Goal: Task Accomplishment & Management: Use online tool/utility

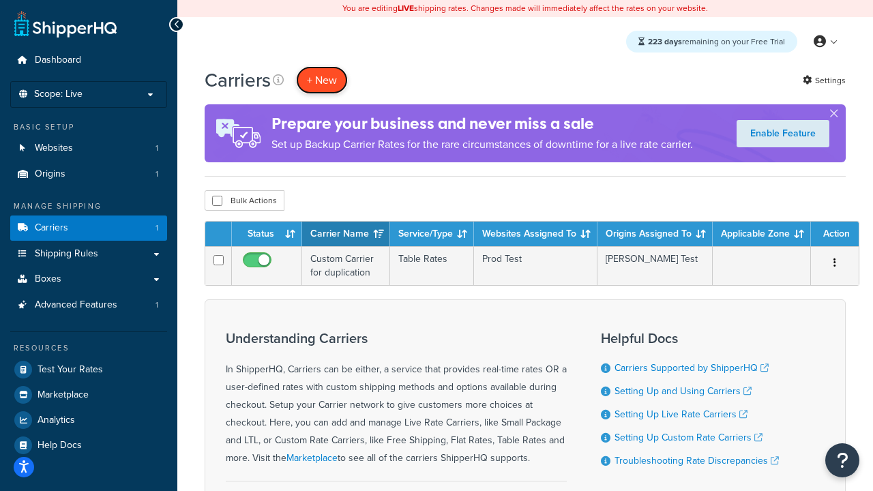
click at [322, 80] on button "+ New" at bounding box center [322, 80] width 52 height 28
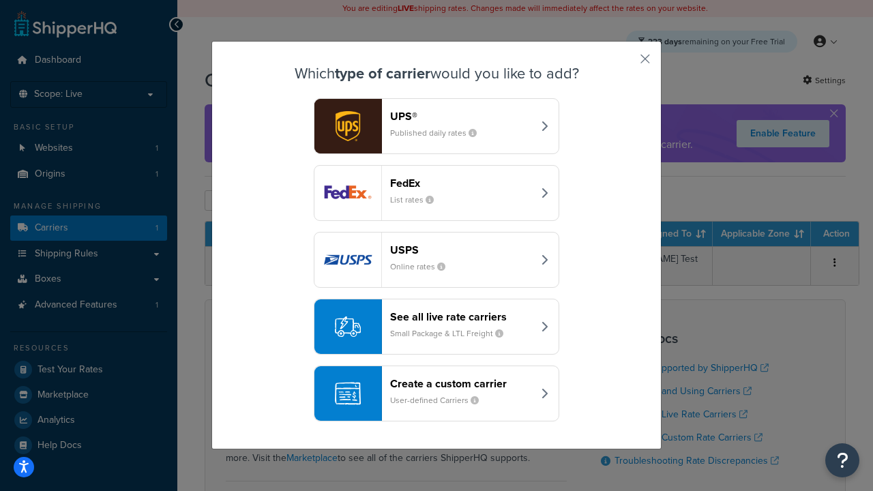
click at [461, 183] on header "FedEx" at bounding box center [461, 183] width 142 height 13
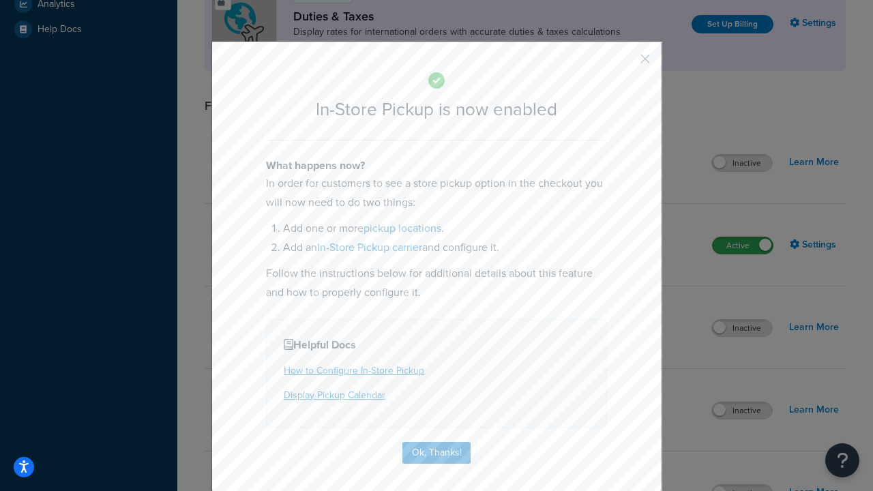
scroll to position [468, 0]
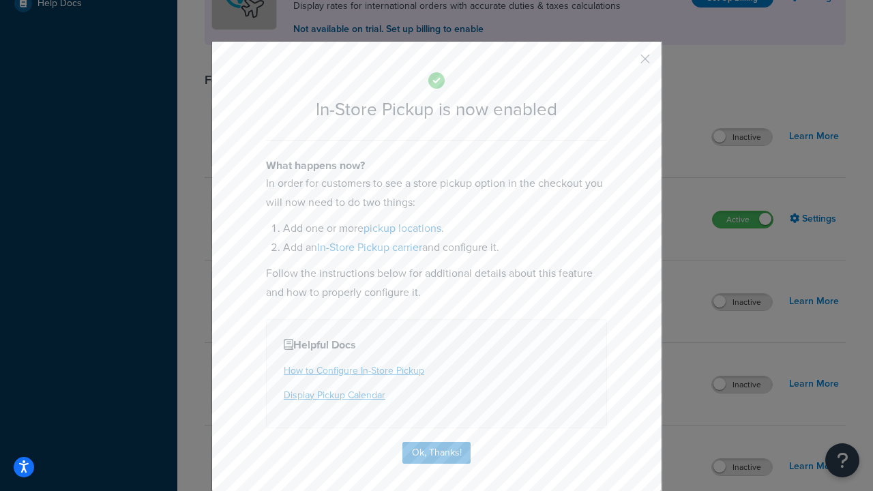
click at [624, 63] on button "button" at bounding box center [624, 63] width 3 height 3
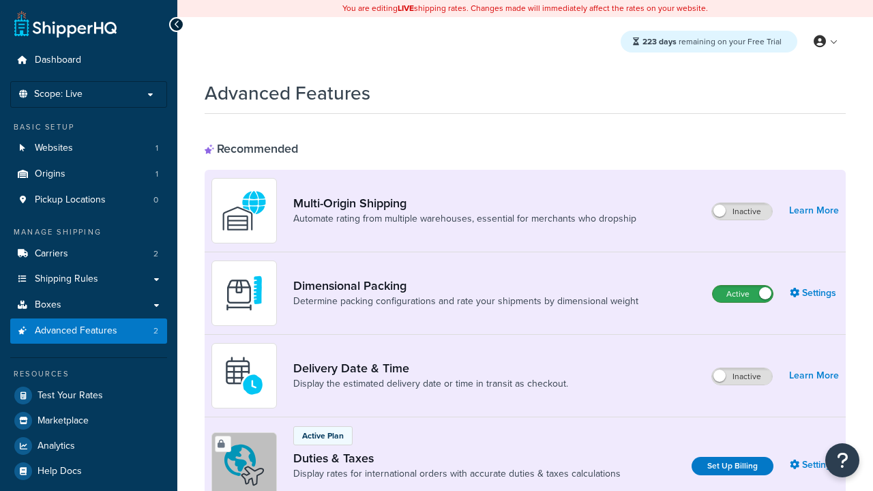
click at [742, 294] on label "Active" at bounding box center [742, 294] width 60 height 16
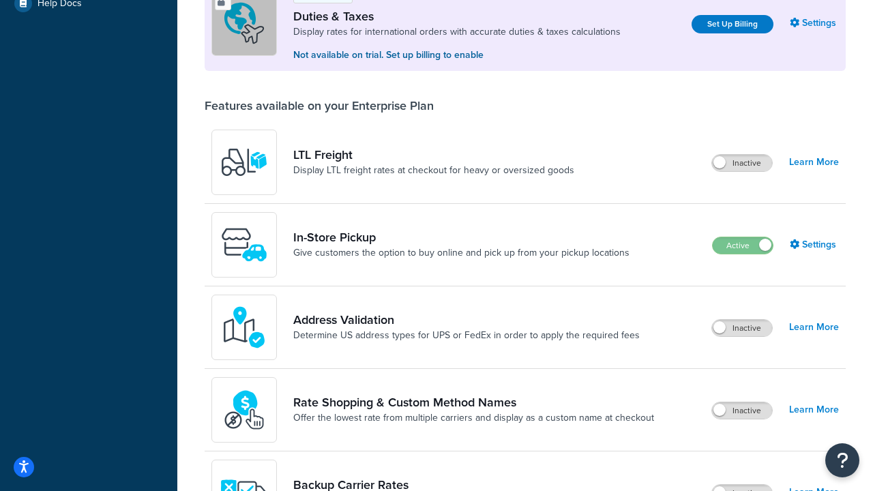
scroll to position [416, 0]
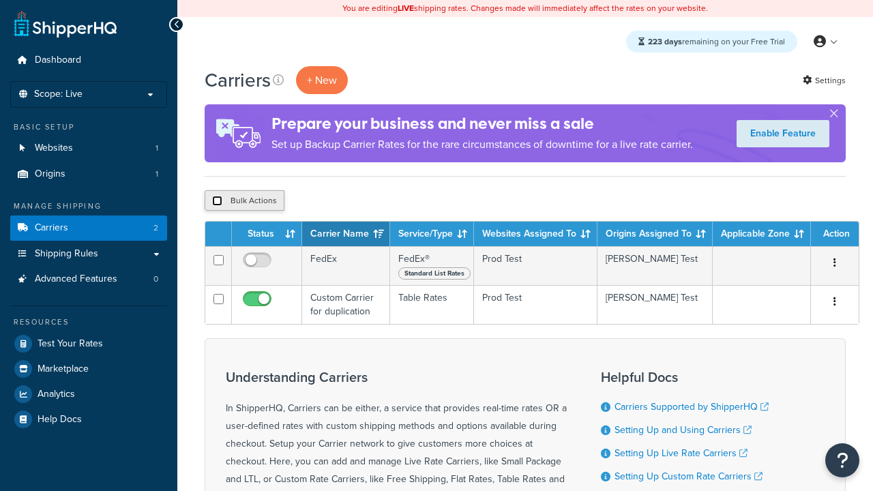
click at [217, 201] on input "checkbox" at bounding box center [217, 201] width 10 height 10
checkbox input "true"
click at [0, 0] on button "Delete" at bounding box center [0, 0] width 0 height 0
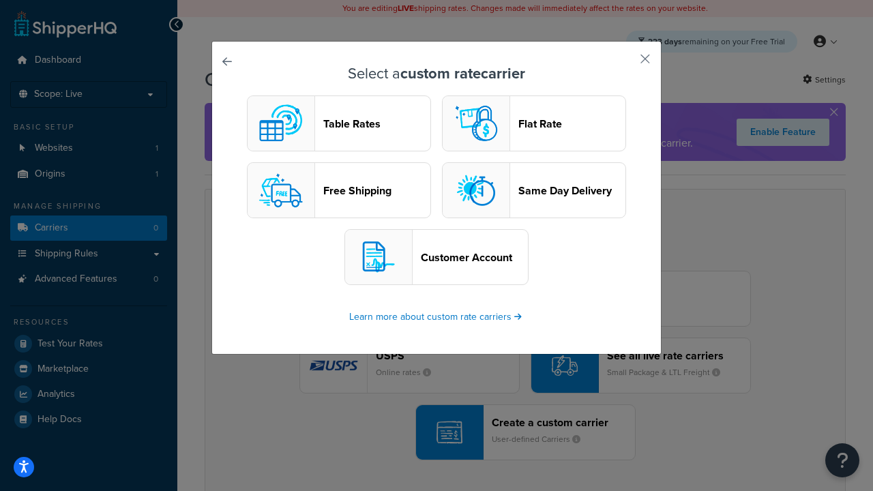
click at [339, 123] on header "Table Rates" at bounding box center [376, 123] width 107 height 13
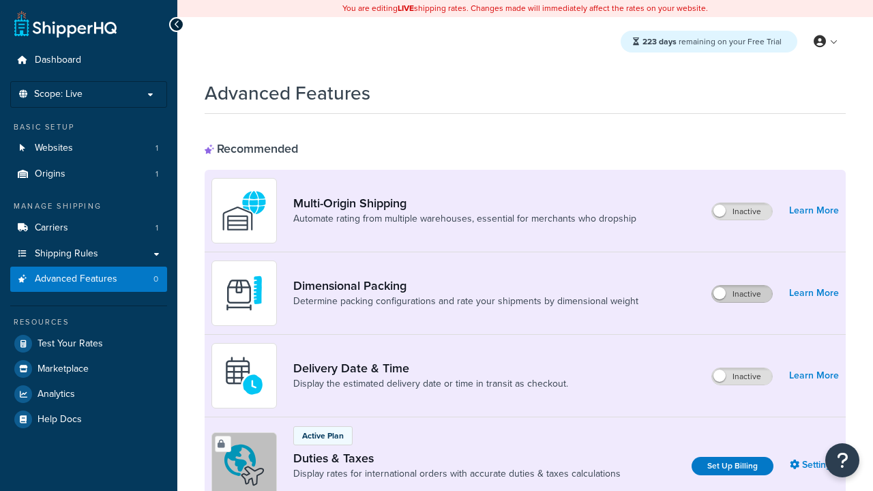
click at [742, 294] on label "Inactive" at bounding box center [742, 294] width 60 height 16
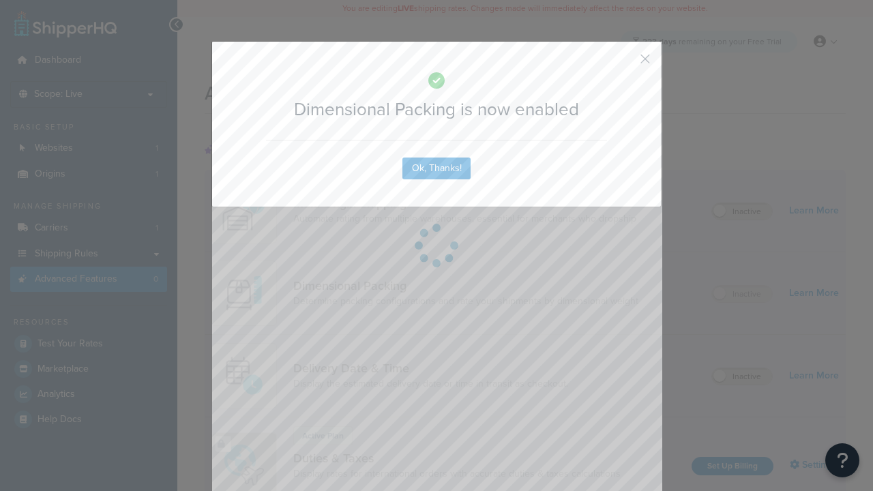
click at [624, 62] on button "button" at bounding box center [624, 63] width 3 height 3
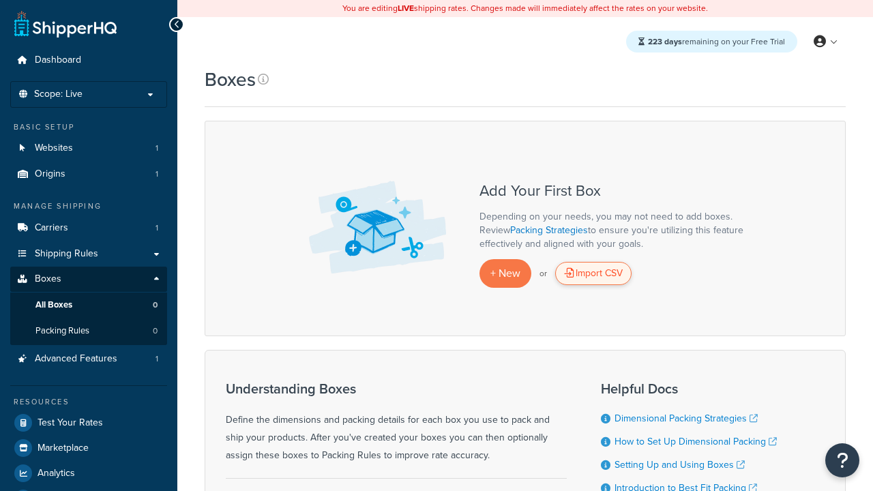
click at [593, 273] on div "Import CSV" at bounding box center [593, 273] width 76 height 23
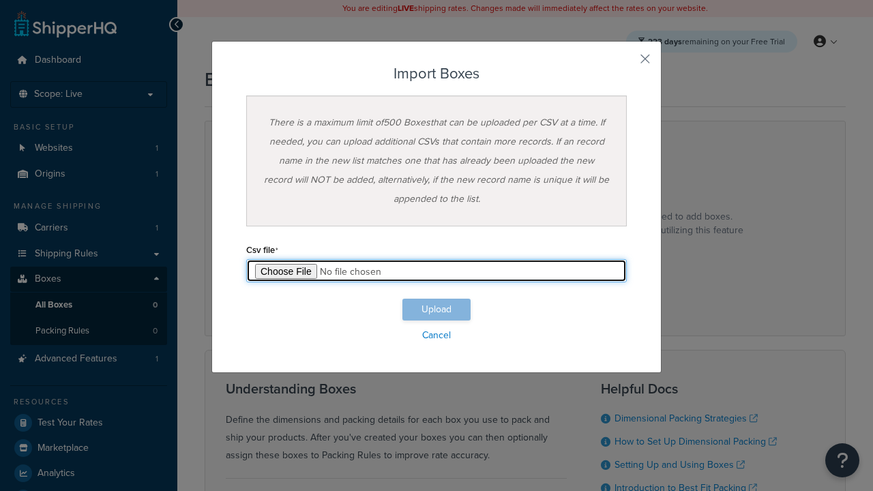
click at [436, 271] on input "file" at bounding box center [436, 270] width 380 height 23
type input "C:\fakepath\importBoxesFailure.csv"
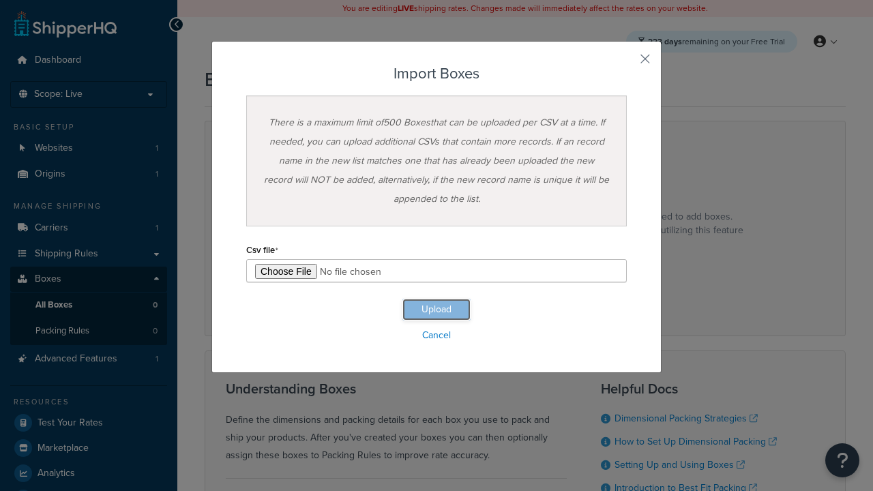
click at [436, 310] on button "Upload" at bounding box center [436, 310] width 68 height 22
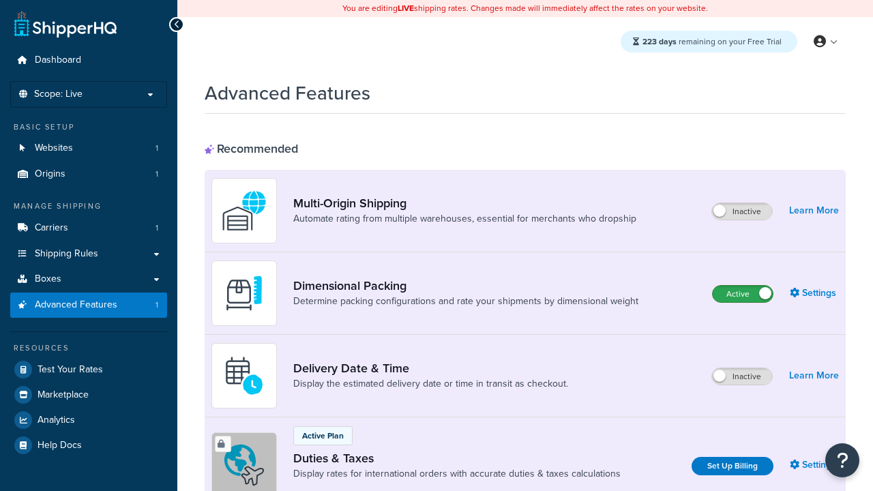
click at [742, 294] on label "Active" at bounding box center [742, 294] width 60 height 16
